Goal: Communication & Community: Ask a question

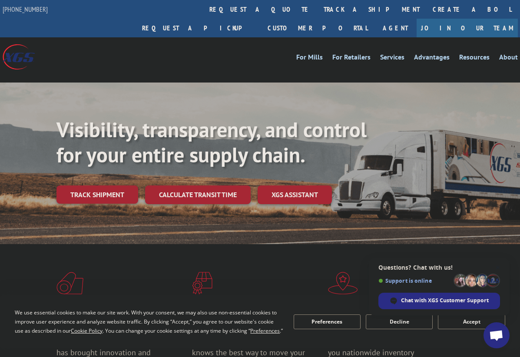
drag, startPoint x: 497, startPoint y: 335, endPoint x: 408, endPoint y: 310, distance: 91.7
click at [496, 336] on span "Open chat" at bounding box center [496, 336] width 14 height 12
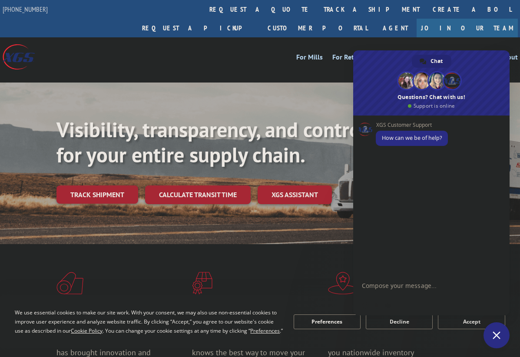
click at [455, 294] on textarea "Compose your message..." at bounding box center [423, 286] width 122 height 22
paste textarea "524280627"
type textarea "Hi, can you help me cyhecking pickup for load 524280627 please"
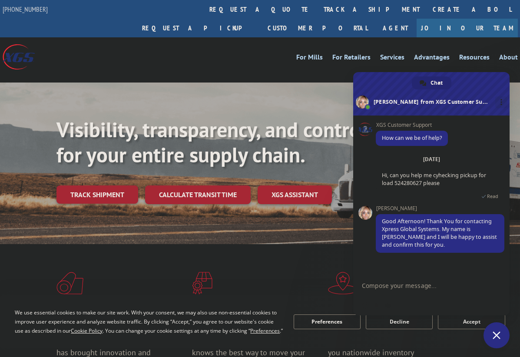
click at [439, 282] on textarea "Compose your message..." at bounding box center [423, 286] width 122 height 22
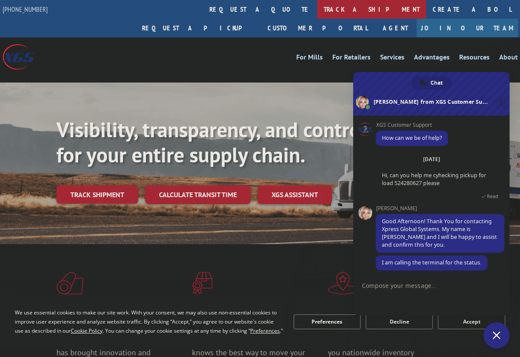
scroll to position [23, 0]
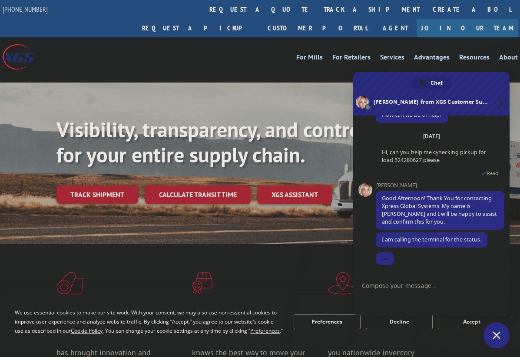
click at [436, 285] on textarea "Compose your message..." at bounding box center [423, 286] width 122 height 22
type textarea "Thank you!"
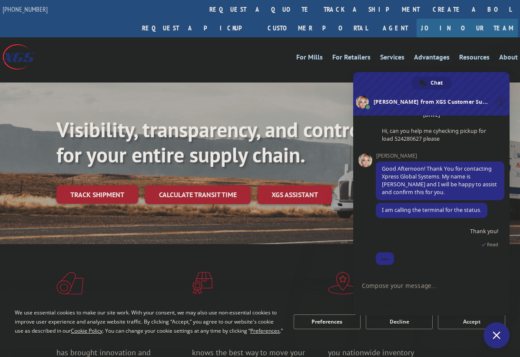
scroll to position [65, 0]
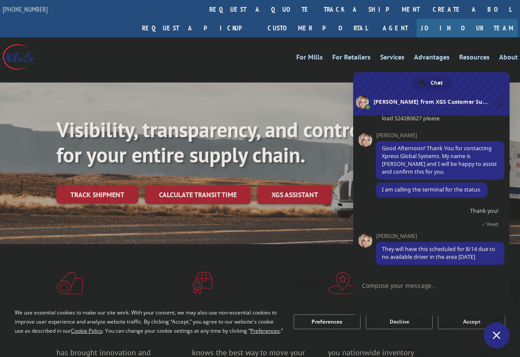
click at [169, 50] on div "For [PERSON_NAME] For Retailers Services Advantages Resources About For [PERSON…" at bounding box center [324, 56] width 387 height 13
click at [431, 289] on textarea "Compose your message..." at bounding box center [423, 286] width 122 height 22
click at [177, 50] on div "For [PERSON_NAME] For Retailers Services Advantages Resources About For [PERSON…" at bounding box center [324, 56] width 387 height 13
